Goal: Task Accomplishment & Management: Use online tool/utility

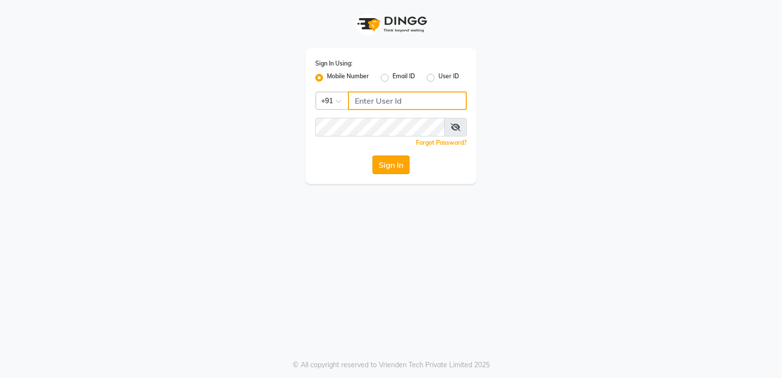
type input "7305434843"
click at [394, 169] on button "Sign In" at bounding box center [390, 164] width 37 height 19
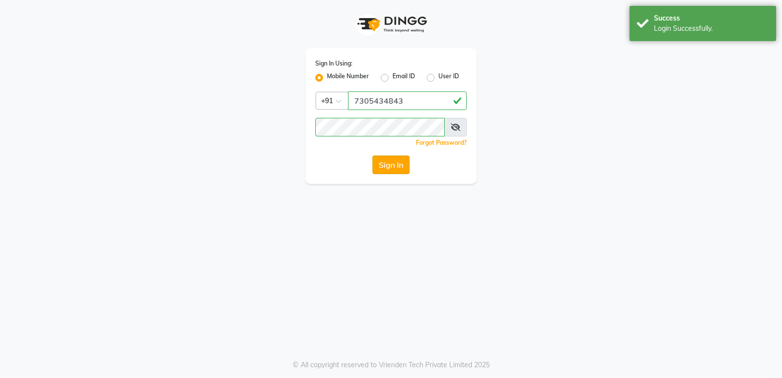
click at [394, 169] on button "Sign In" at bounding box center [390, 164] width 37 height 19
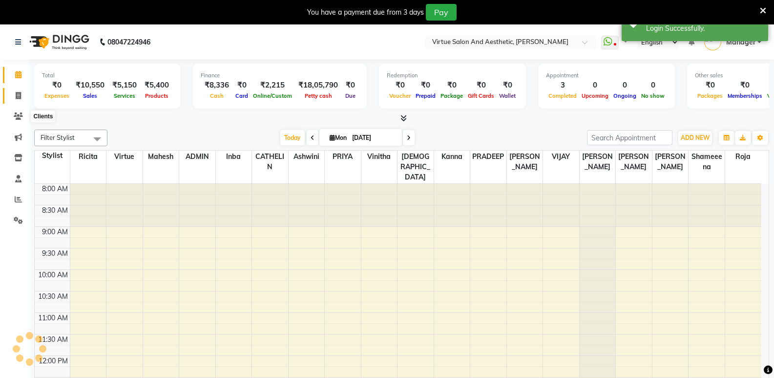
click at [18, 96] on icon at bounding box center [18, 95] width 5 height 7
select select "service"
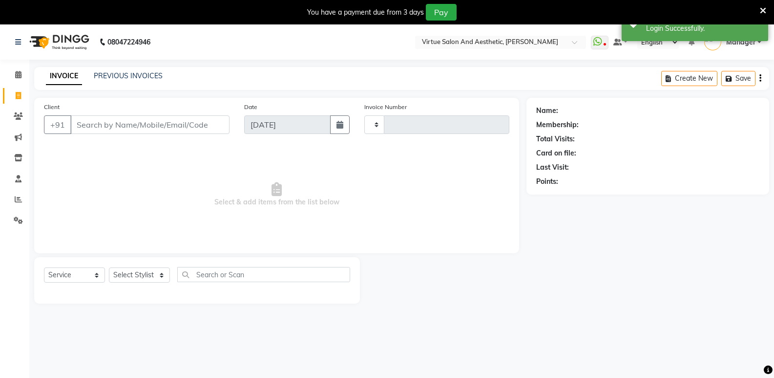
click at [110, 125] on input "Client" at bounding box center [149, 124] width 159 height 19
type input "1040"
select select "4611"
click at [106, 127] on input "Client" at bounding box center [149, 124] width 159 height 19
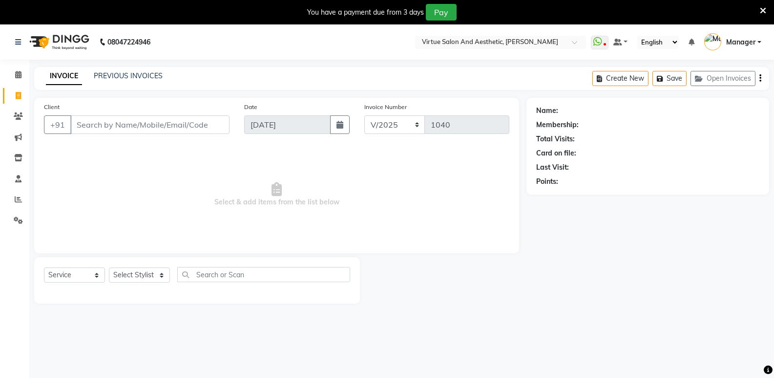
click at [83, 120] on input "Client" at bounding box center [149, 124] width 159 height 19
click at [123, 126] on input "Client" at bounding box center [149, 124] width 159 height 19
click at [117, 129] on input "Client" at bounding box center [149, 124] width 159 height 19
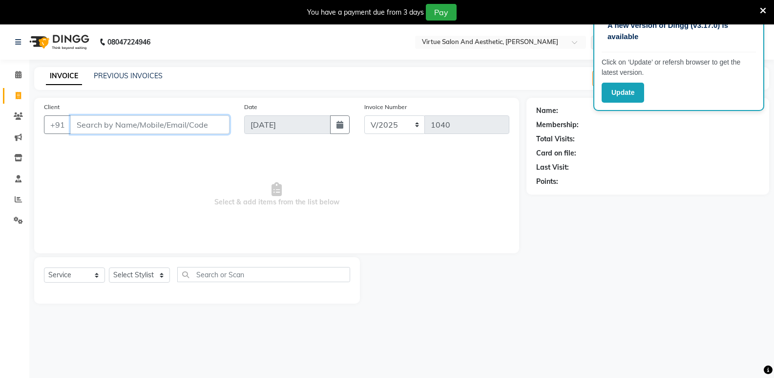
click at [144, 119] on input "Client" at bounding box center [149, 124] width 159 height 19
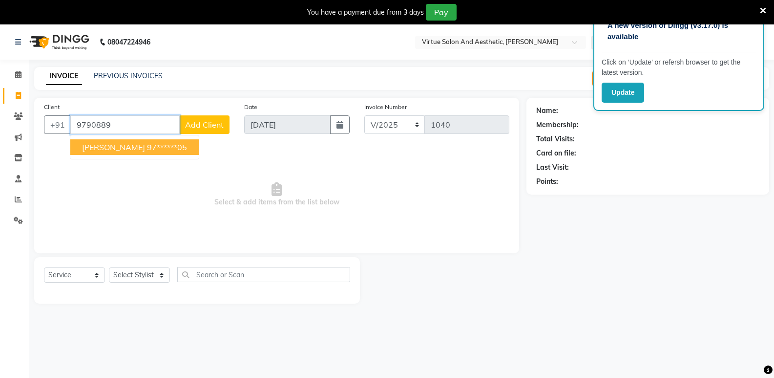
click at [147, 149] on ngb-highlight "97******05" at bounding box center [167, 147] width 40 height 10
type input "97******05"
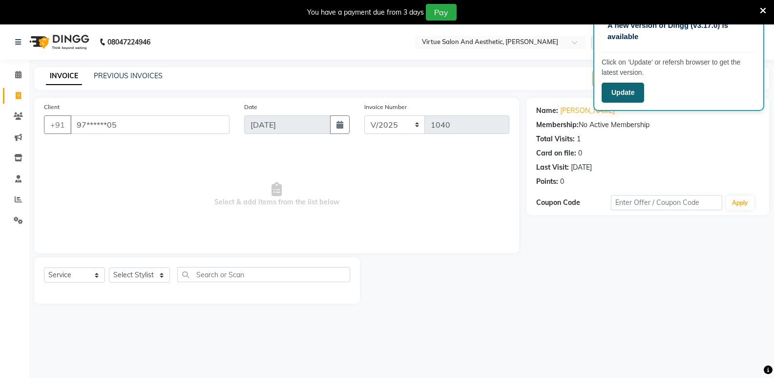
click at [631, 98] on button "Update" at bounding box center [623, 93] width 43 height 20
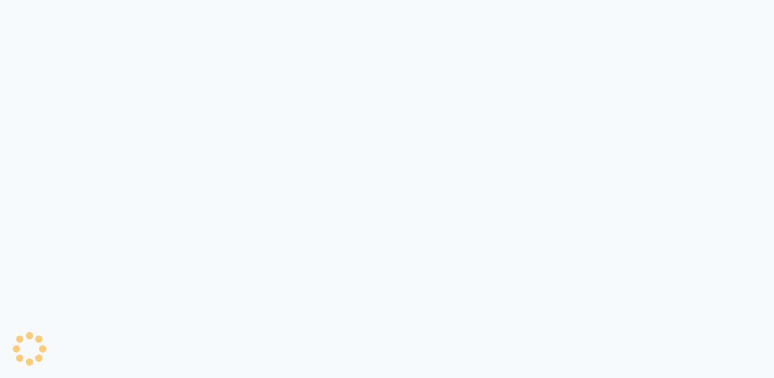
select select "service"
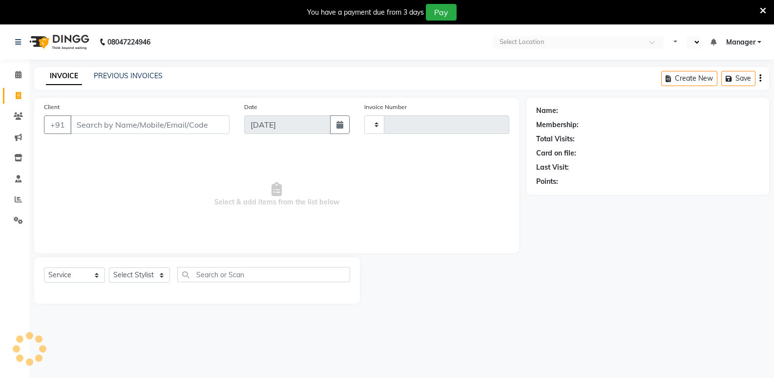
select select "en"
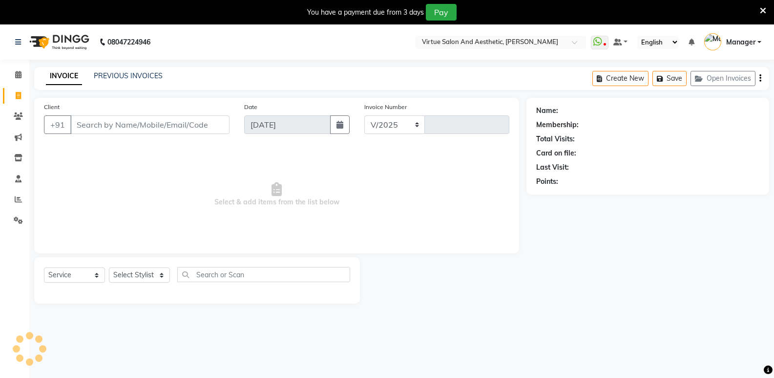
select select "4611"
type input "1040"
click at [111, 121] on input "Client" at bounding box center [149, 124] width 159 height 19
click at [112, 125] on input "Client" at bounding box center [149, 124] width 159 height 19
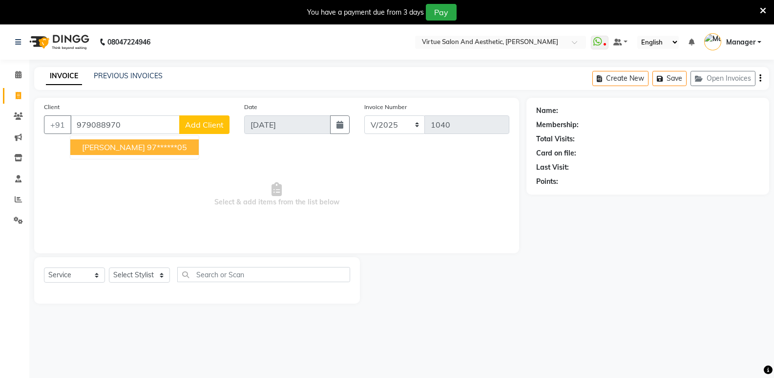
click at [101, 149] on span "[PERSON_NAME]" at bounding box center [113, 147] width 63 height 10
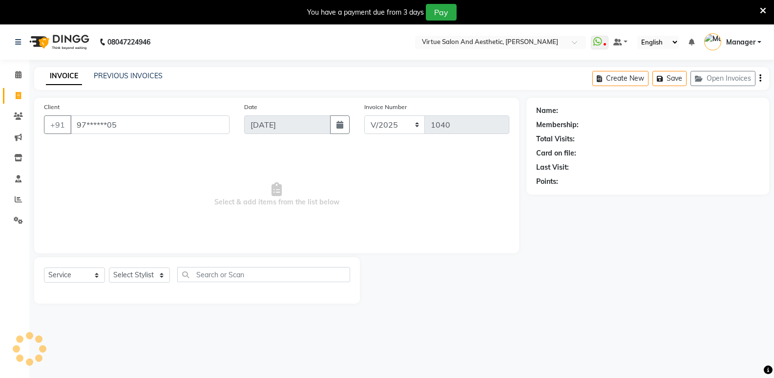
type input "97******05"
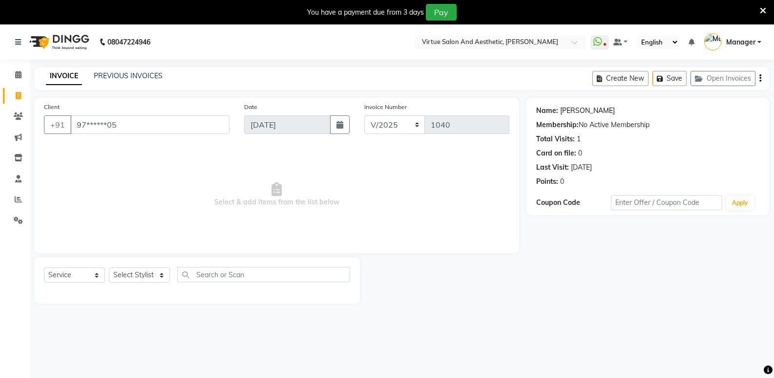
click at [564, 111] on link "[PERSON_NAME]" at bounding box center [587, 111] width 55 height 10
click at [132, 79] on link "PREVIOUS INVOICES" at bounding box center [128, 75] width 69 height 9
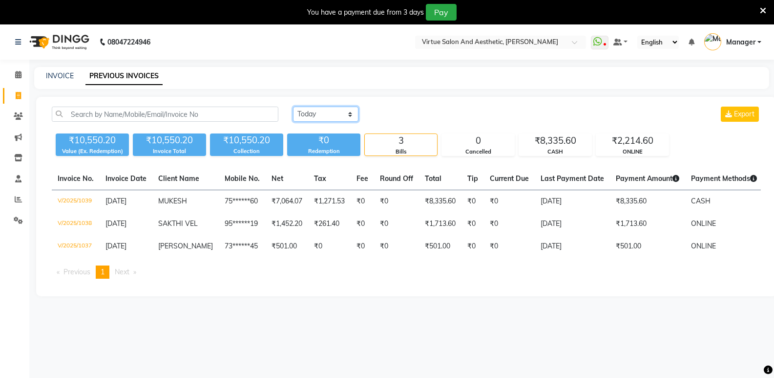
click at [310, 117] on select "Today Yesterday Custom Range" at bounding box center [325, 113] width 65 height 15
select select "yesterday"
click at [293, 106] on select "Today Yesterday Custom Range" at bounding box center [325, 113] width 65 height 15
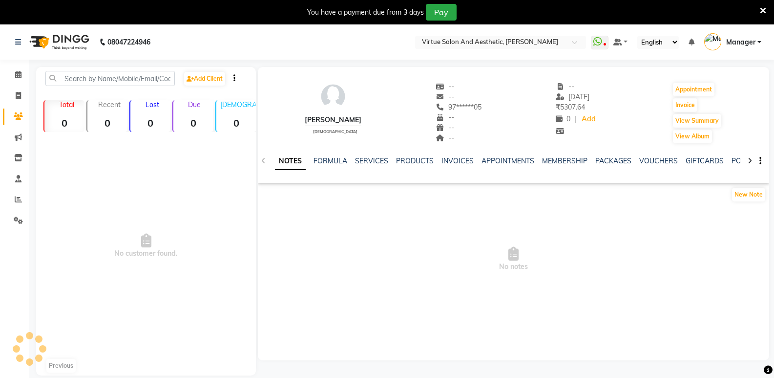
select select "en"
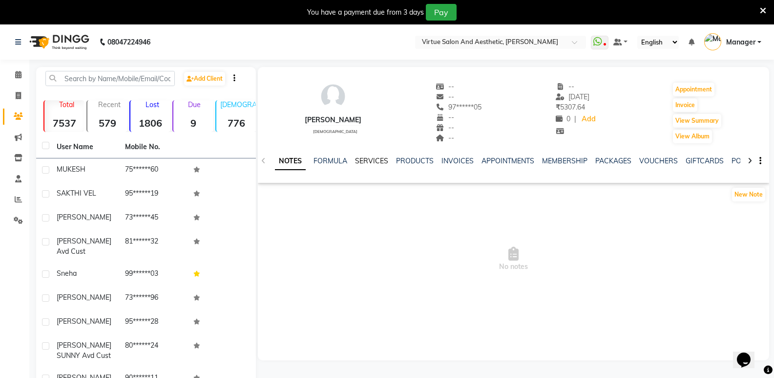
click at [365, 162] on link "SERVICES" at bounding box center [371, 160] width 33 height 9
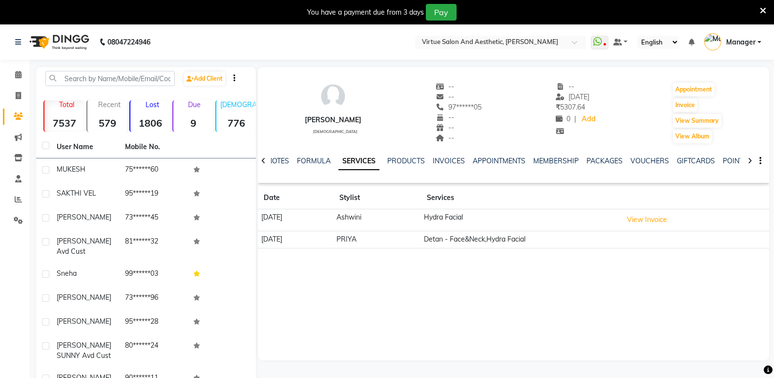
click at [365, 162] on link "SERVICES" at bounding box center [359, 161] width 41 height 18
click at [663, 223] on button "View Invoice" at bounding box center [647, 219] width 49 height 15
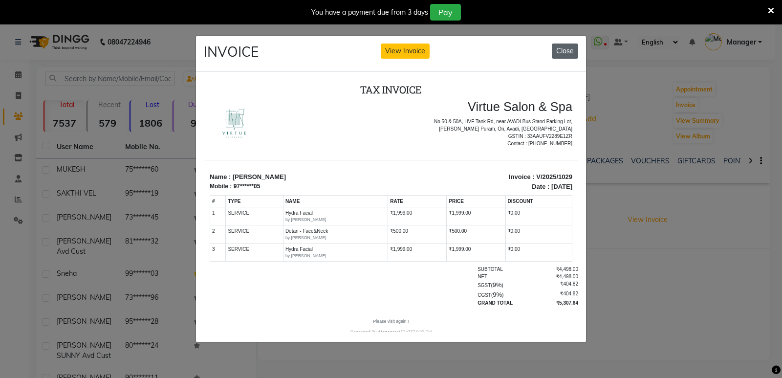
click at [559, 48] on button "Close" at bounding box center [565, 50] width 26 height 15
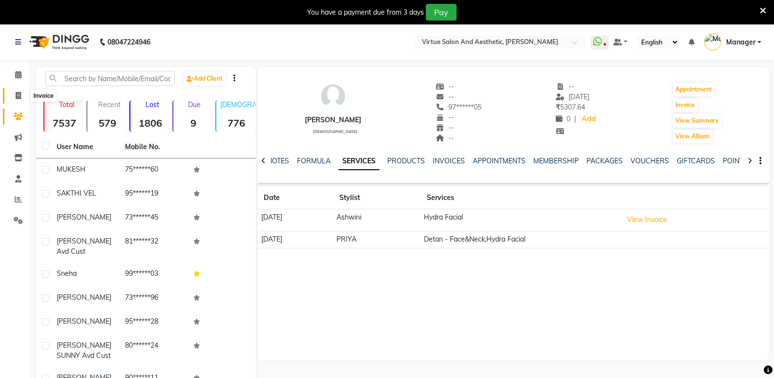
click at [18, 100] on span at bounding box center [18, 95] width 17 height 11
select select "service"
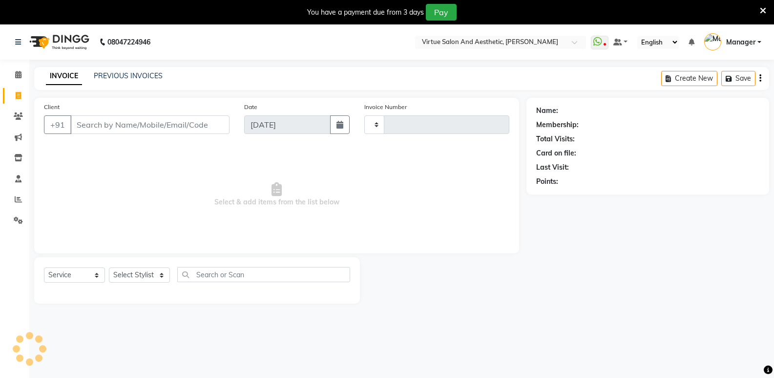
scroll to position [24, 0]
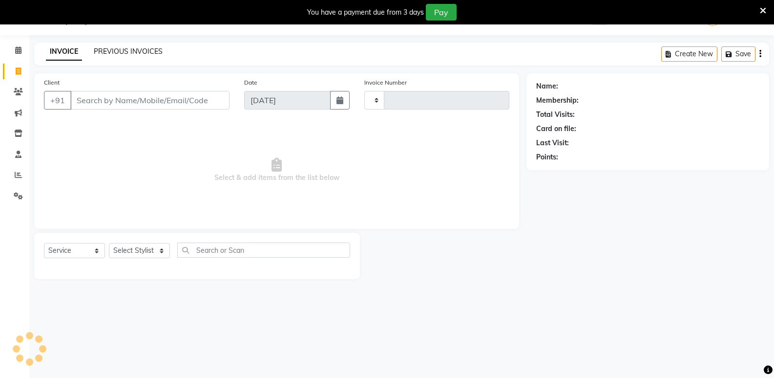
click at [133, 53] on link "PREVIOUS INVOICES" at bounding box center [128, 51] width 69 height 9
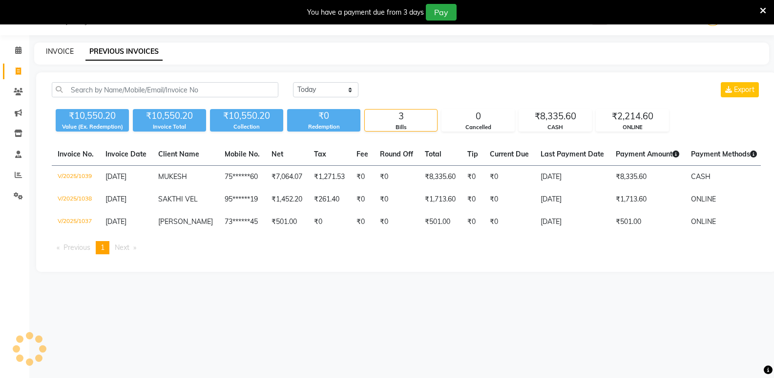
click at [58, 49] on link "INVOICE" at bounding box center [60, 51] width 28 height 9
select select "service"
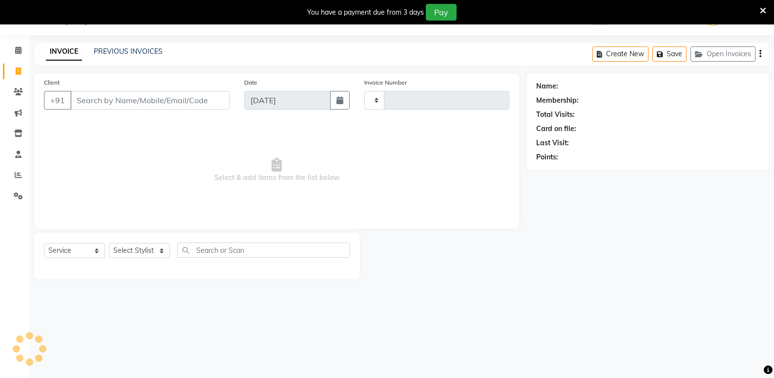
type input "1040"
select select "4611"
click at [16, 172] on icon at bounding box center [18, 174] width 7 height 7
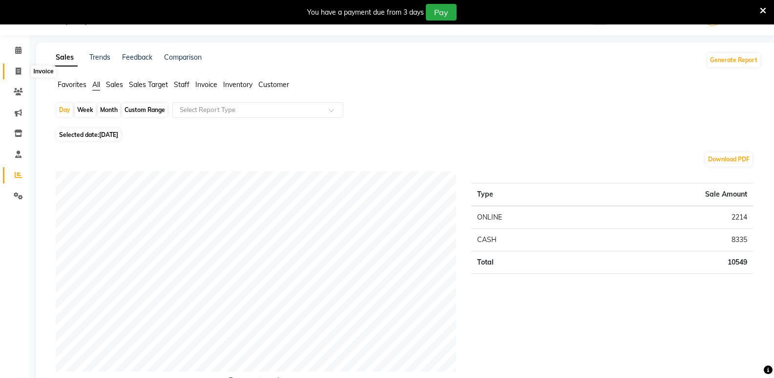
click at [22, 72] on span at bounding box center [18, 71] width 17 height 11
select select "service"
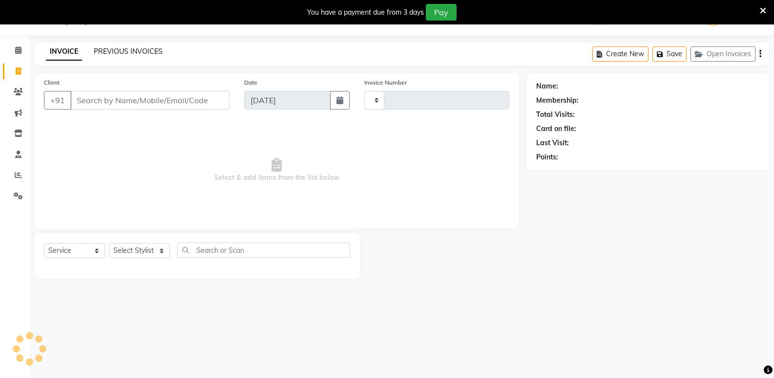
type input "1040"
select select "4611"
click at [114, 51] on link "PREVIOUS INVOICES" at bounding box center [128, 51] width 69 height 9
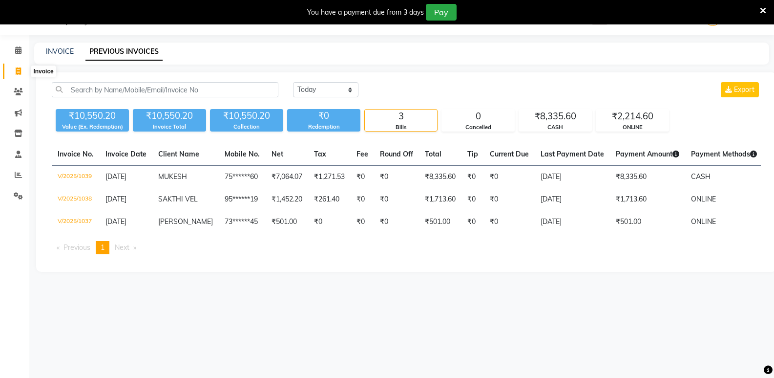
click at [18, 74] on icon at bounding box center [18, 70] width 5 height 7
select select "service"
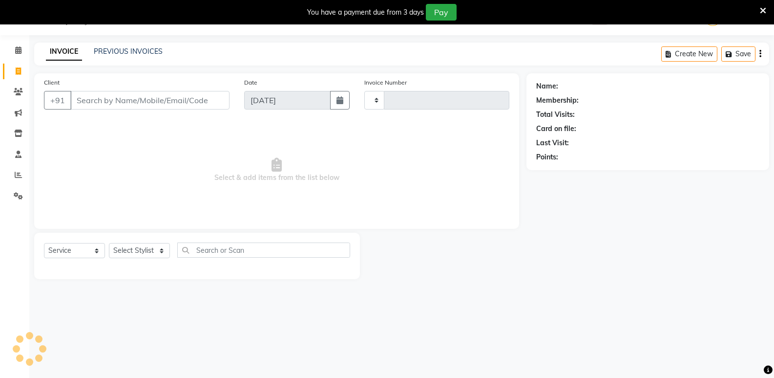
type input "1040"
select select "4611"
